Goal: Information Seeking & Learning: Learn about a topic

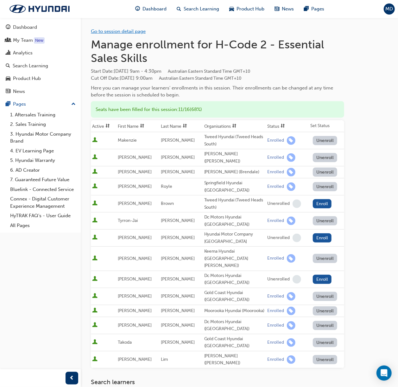
click at [127, 31] on link "Go to session detail page" at bounding box center [118, 31] width 55 height 6
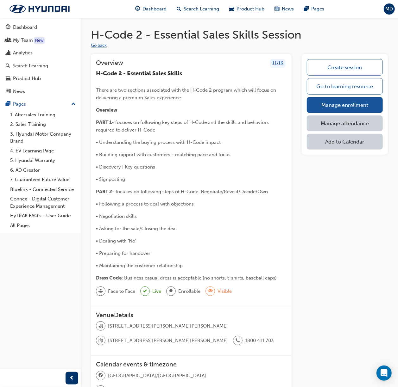
click at [95, 44] on button "Go back" at bounding box center [99, 45] width 16 height 7
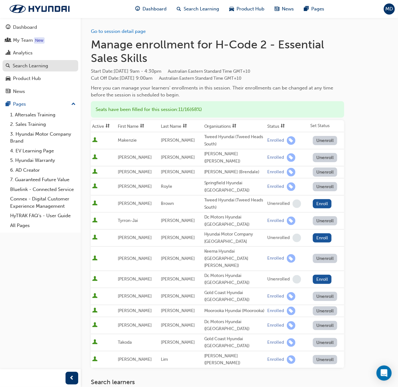
click at [24, 62] on div "Search Learning" at bounding box center [30, 65] width 35 height 7
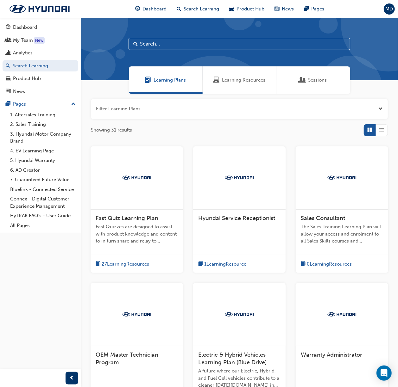
click at [220, 76] on div "Learning Resources" at bounding box center [239, 80] width 74 height 28
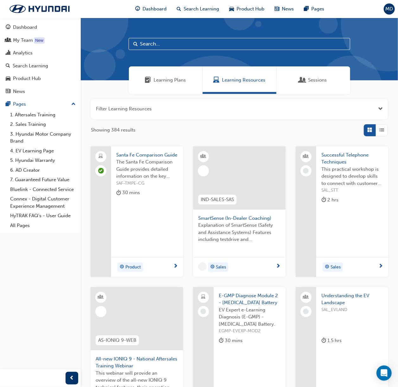
click at [177, 109] on button "button" at bounding box center [239, 109] width 297 height 20
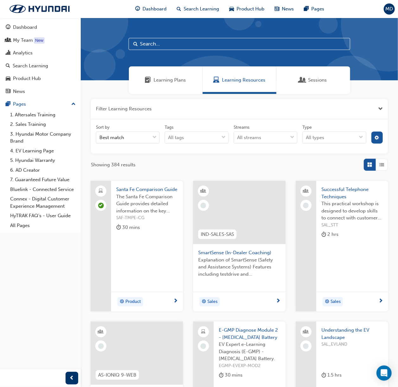
click at [201, 43] on input "text" at bounding box center [238, 44] width 221 height 12
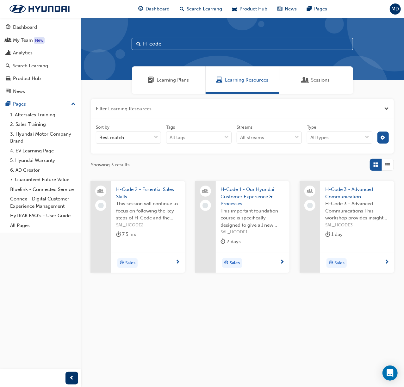
type input "H-code"
drag, startPoint x: 201, startPoint y: 43, endPoint x: 207, endPoint y: 26, distance: 18.2
drag, startPoint x: 207, startPoint y: 26, endPoint x: 161, endPoint y: 190, distance: 170.5
click at [161, 190] on span "H-Code 2 - Essential Sales Skills" at bounding box center [148, 193] width 64 height 14
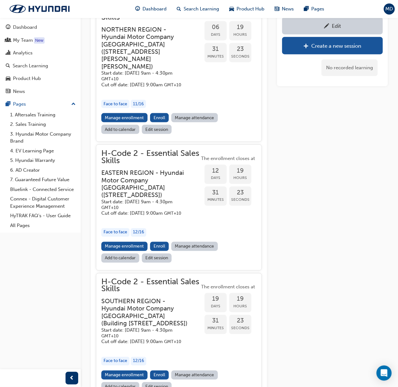
scroll to position [369, 0]
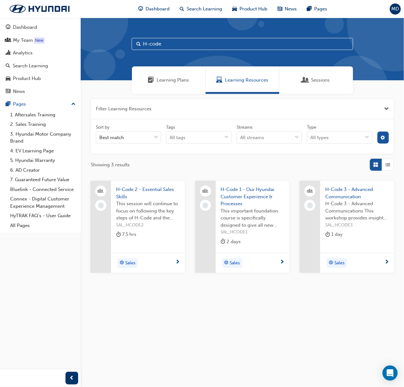
click at [337, 191] on span "H-Code 3 - Advanced Communication" at bounding box center [357, 193] width 64 height 14
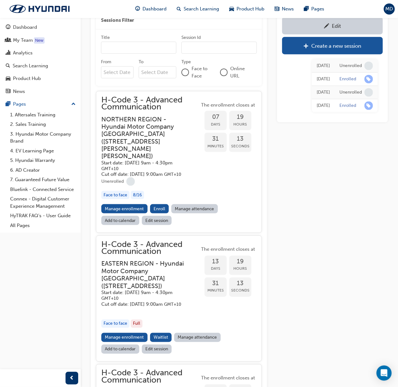
scroll to position [355, 0]
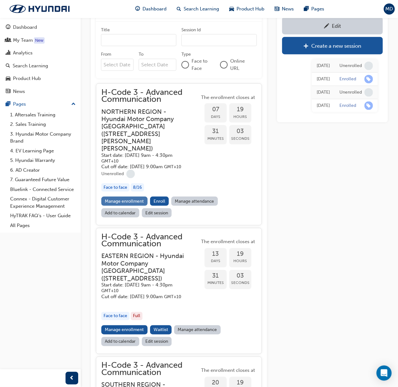
click at [117, 197] on link "Manage enrollment" at bounding box center [124, 201] width 46 height 9
